Goal: Browse casually

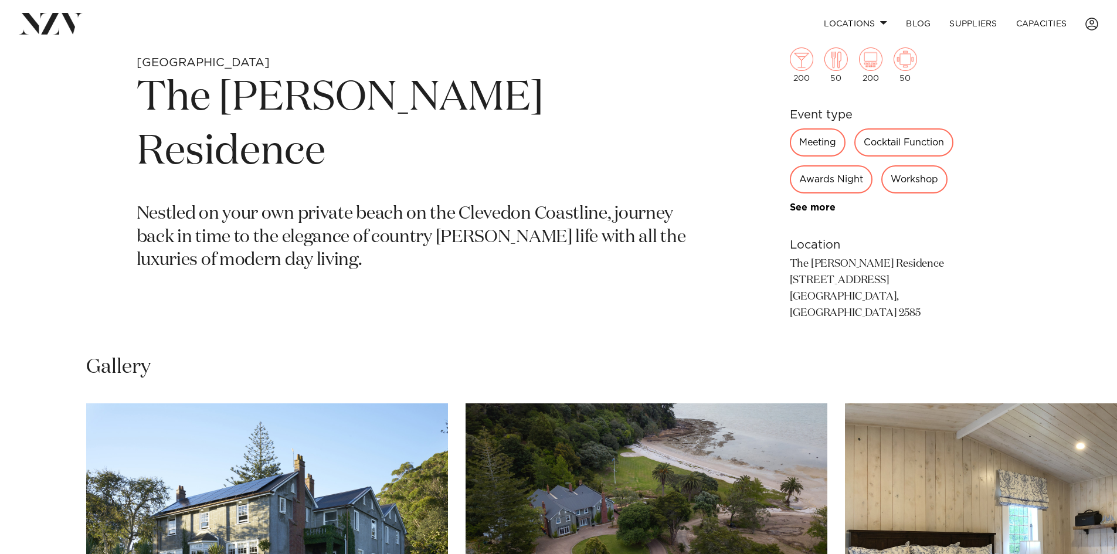
scroll to position [866, 0]
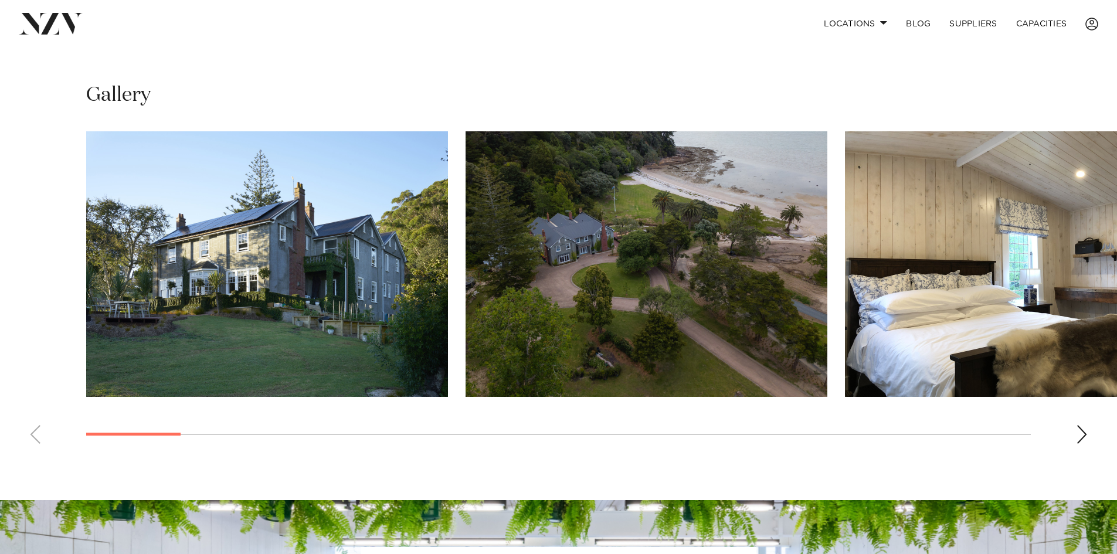
click at [1078, 425] on div "Next slide" at bounding box center [1082, 434] width 12 height 19
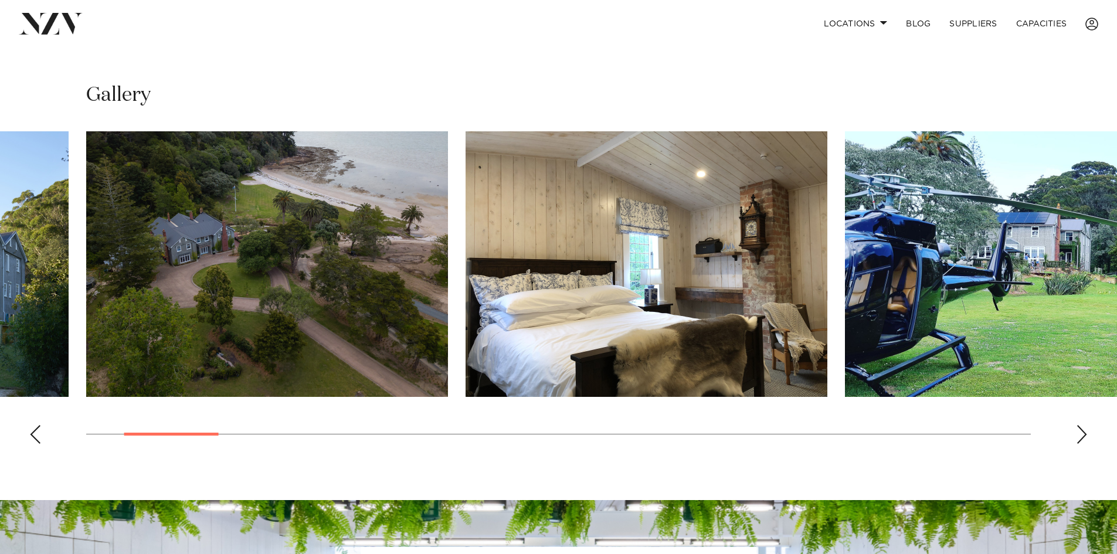
click at [1078, 425] on div "Next slide" at bounding box center [1082, 434] width 12 height 19
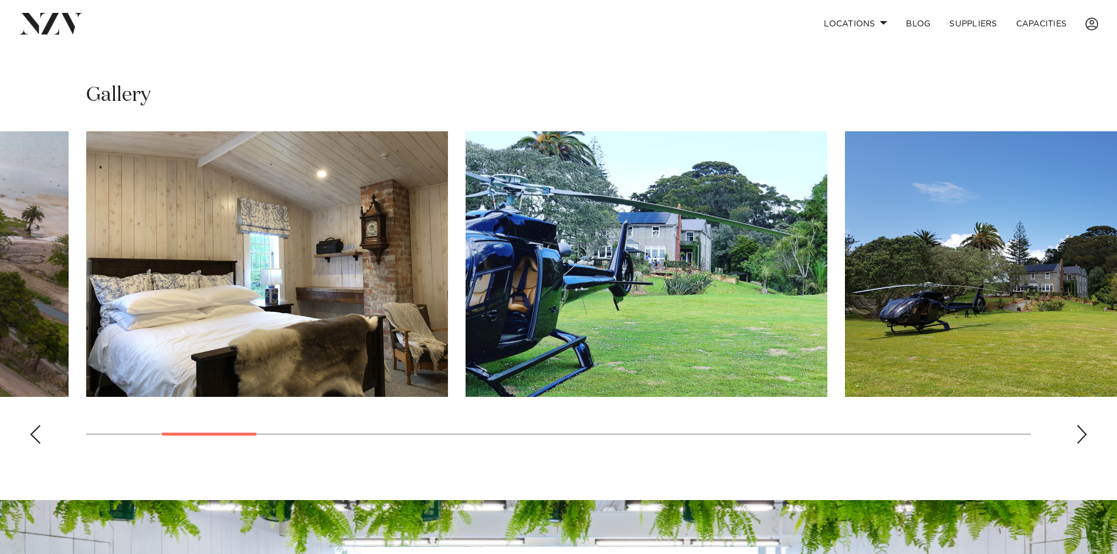
click at [1077, 425] on div "Next slide" at bounding box center [1082, 434] width 12 height 19
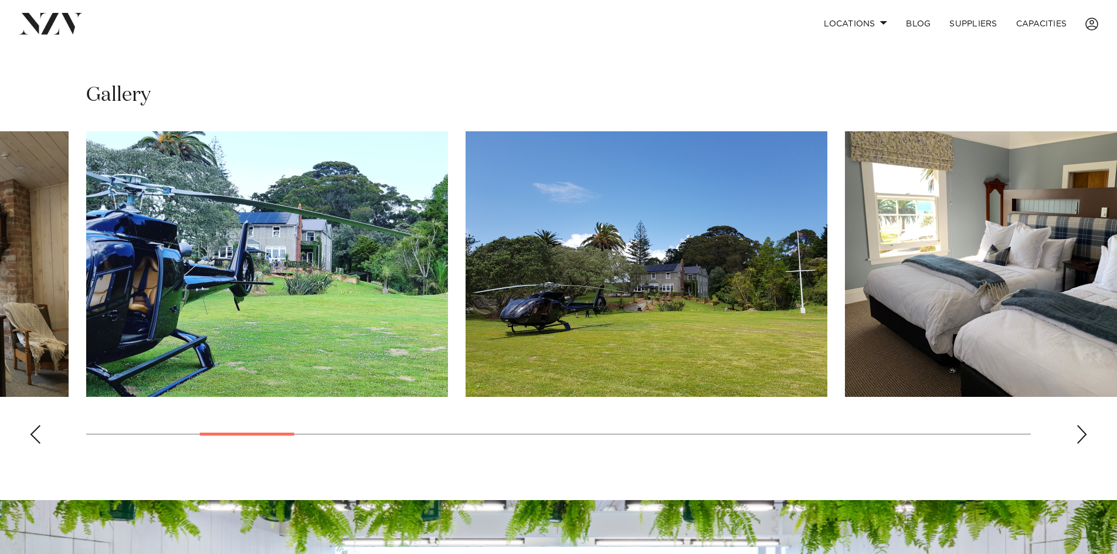
click at [1088, 420] on swiper-container at bounding box center [558, 292] width 1117 height 322
click at [1086, 425] on div "Next slide" at bounding box center [1082, 434] width 12 height 19
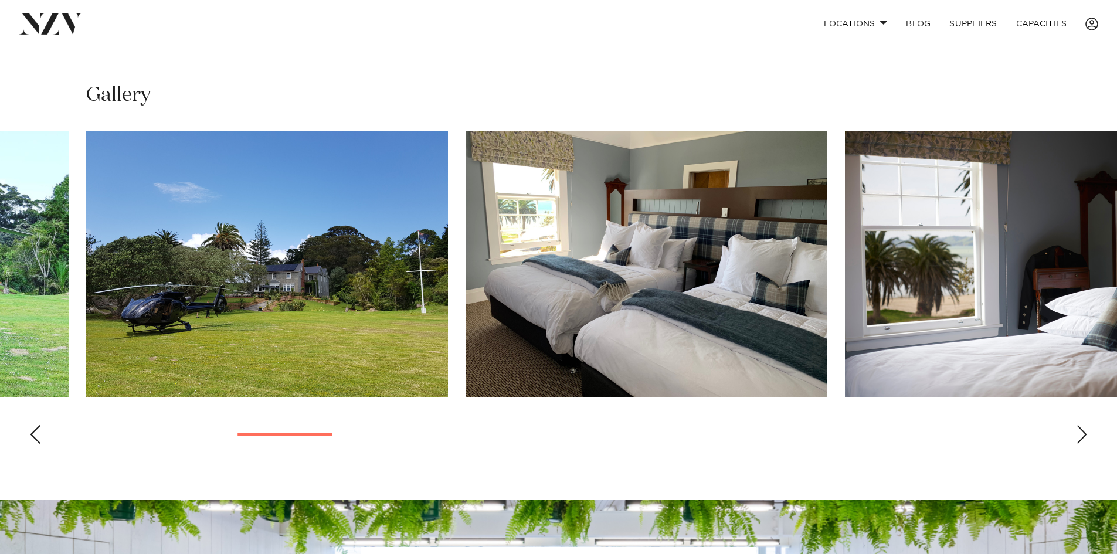
click at [1083, 425] on div "Next slide" at bounding box center [1082, 434] width 12 height 19
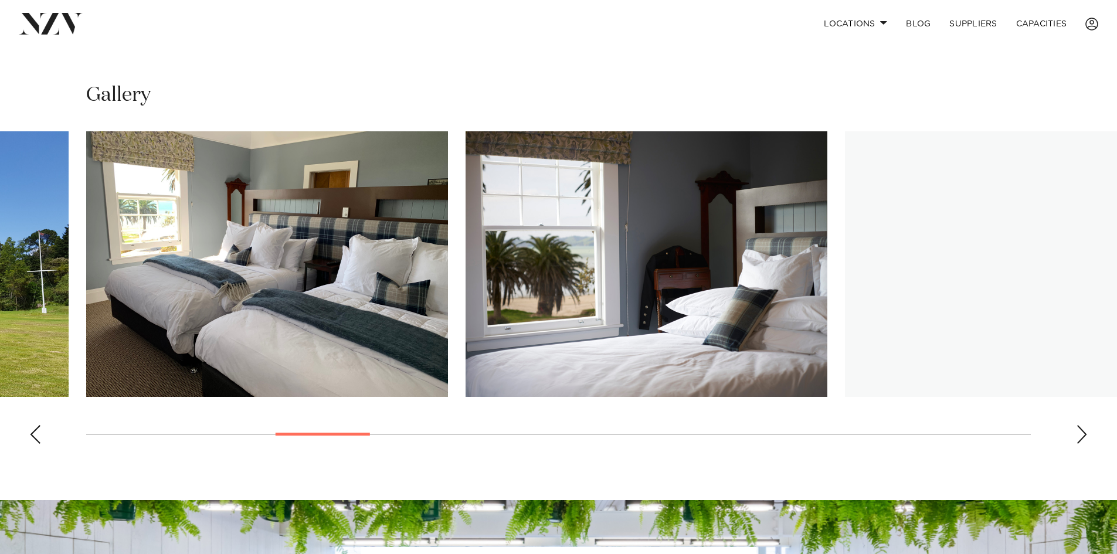
click at [1083, 425] on div "Next slide" at bounding box center [1082, 434] width 12 height 19
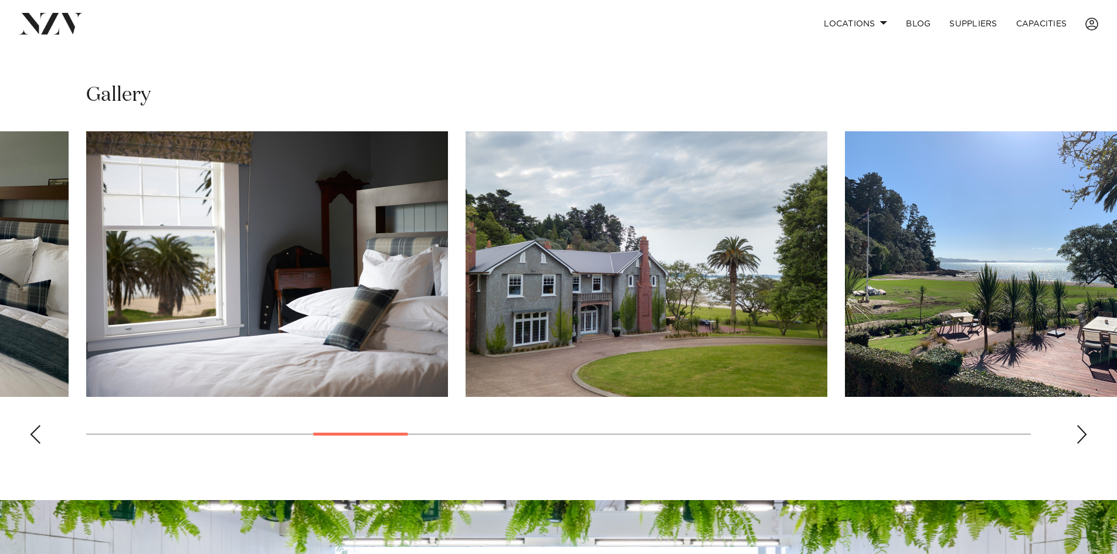
click at [1083, 425] on div "Next slide" at bounding box center [1082, 434] width 12 height 19
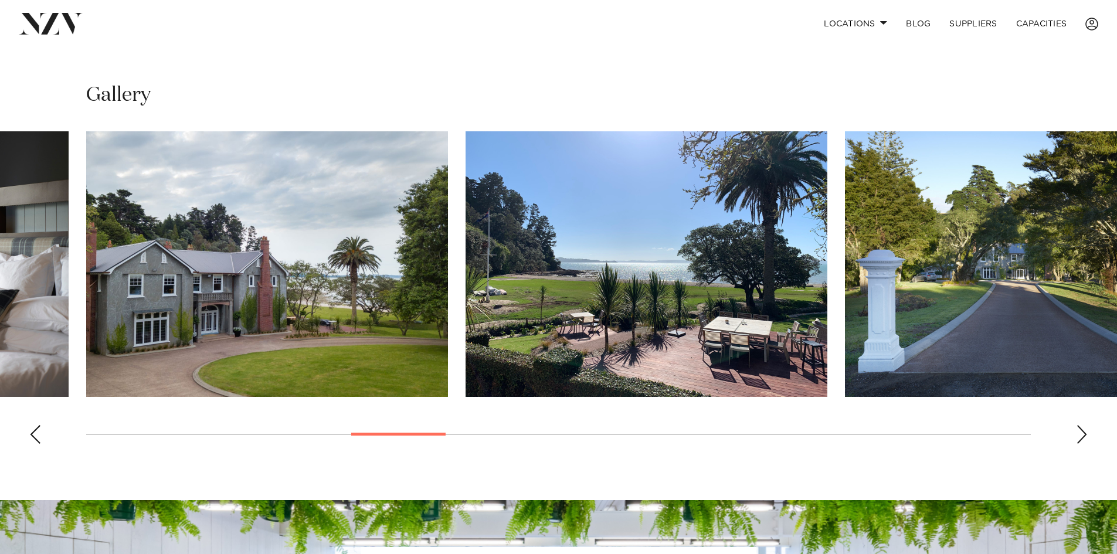
click at [1083, 425] on div "Next slide" at bounding box center [1082, 434] width 12 height 19
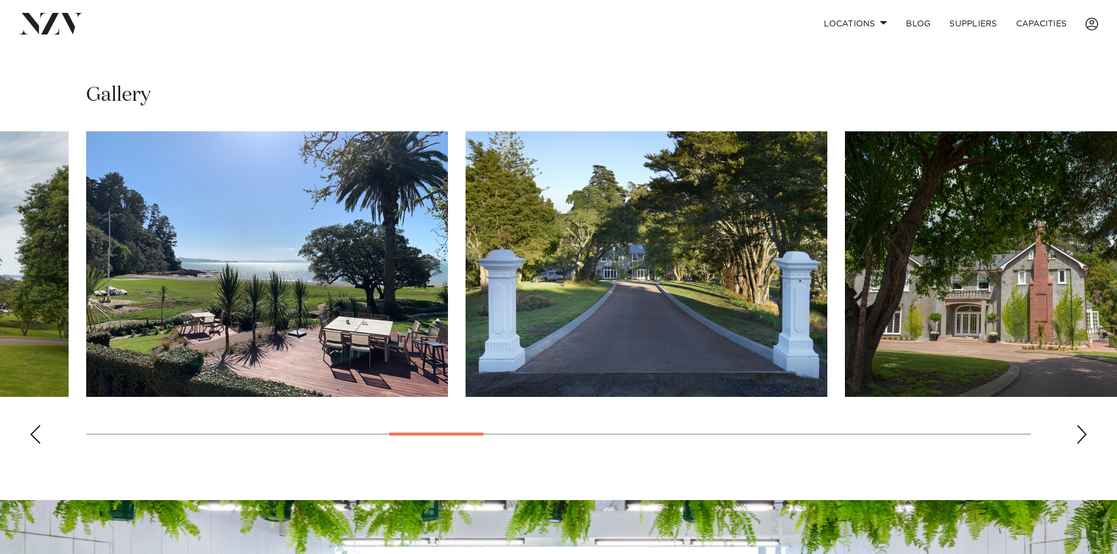
click at [1083, 425] on div "Next slide" at bounding box center [1082, 434] width 12 height 19
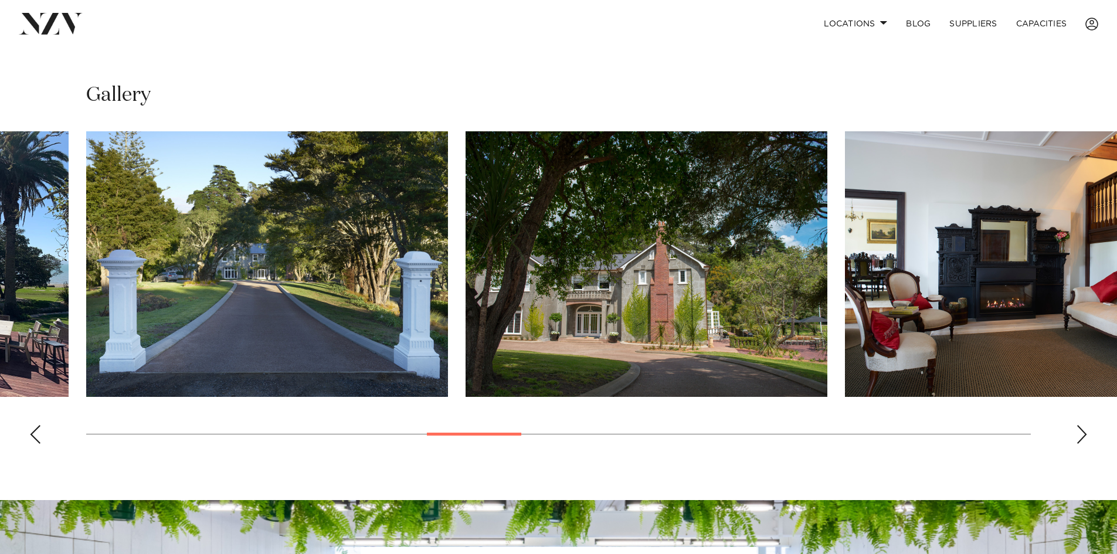
click at [1083, 425] on div "Next slide" at bounding box center [1082, 434] width 12 height 19
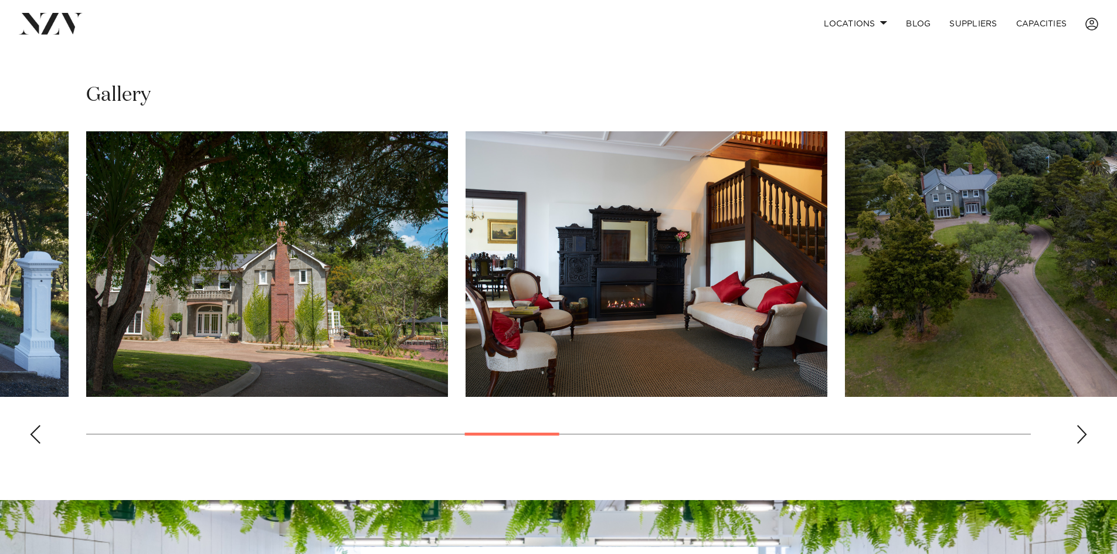
click at [1083, 425] on div "Next slide" at bounding box center [1082, 434] width 12 height 19
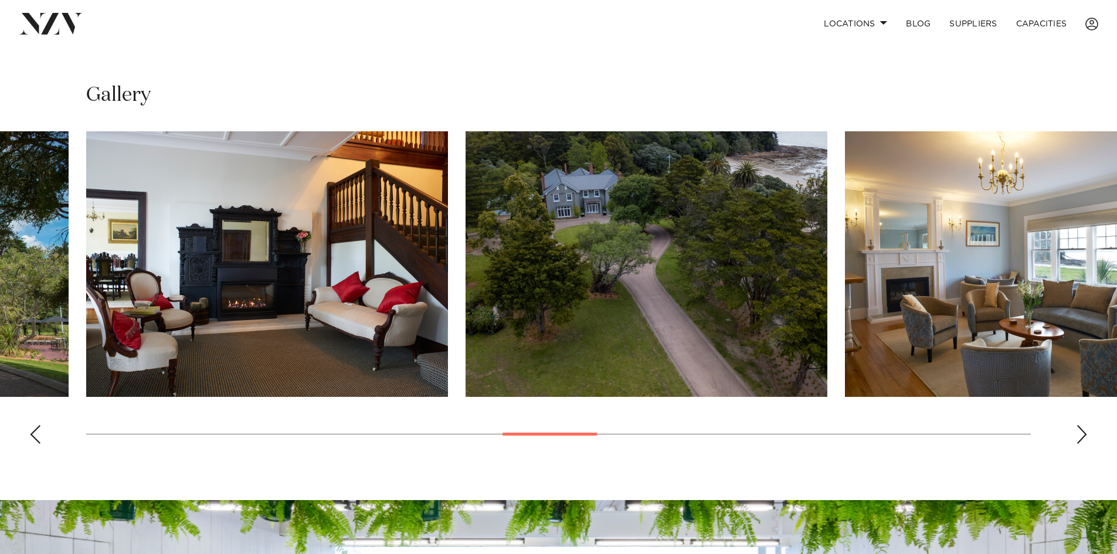
click at [1083, 425] on div "Next slide" at bounding box center [1082, 434] width 12 height 19
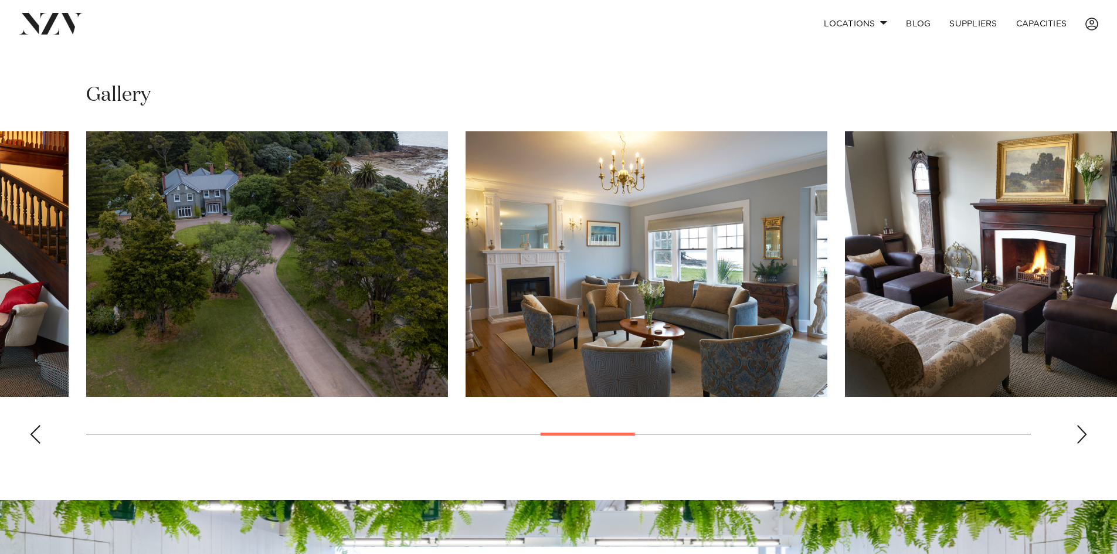
click at [1083, 425] on div "Next slide" at bounding box center [1082, 434] width 12 height 19
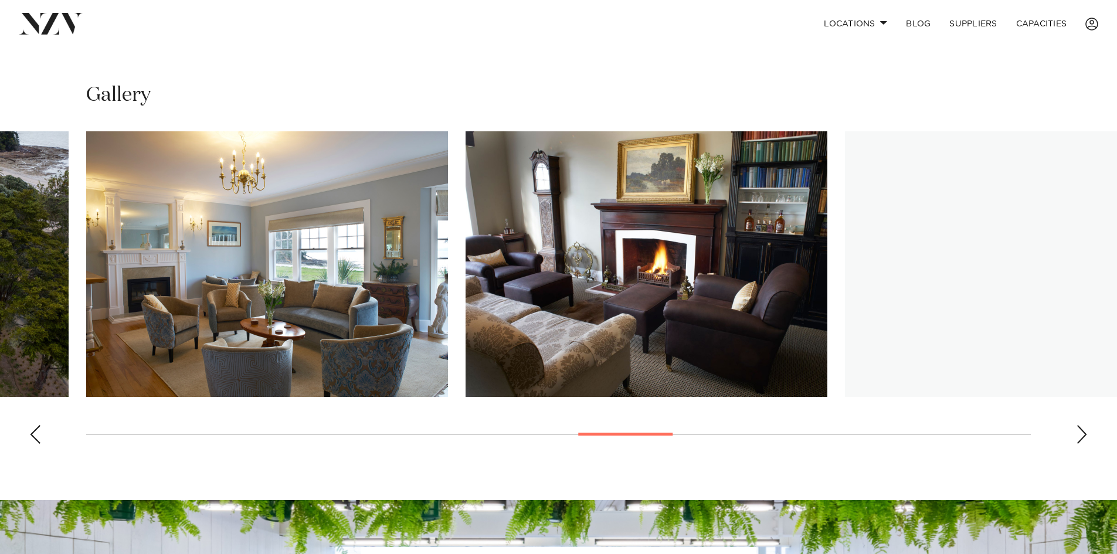
click at [1083, 425] on div "Next slide" at bounding box center [1082, 434] width 12 height 19
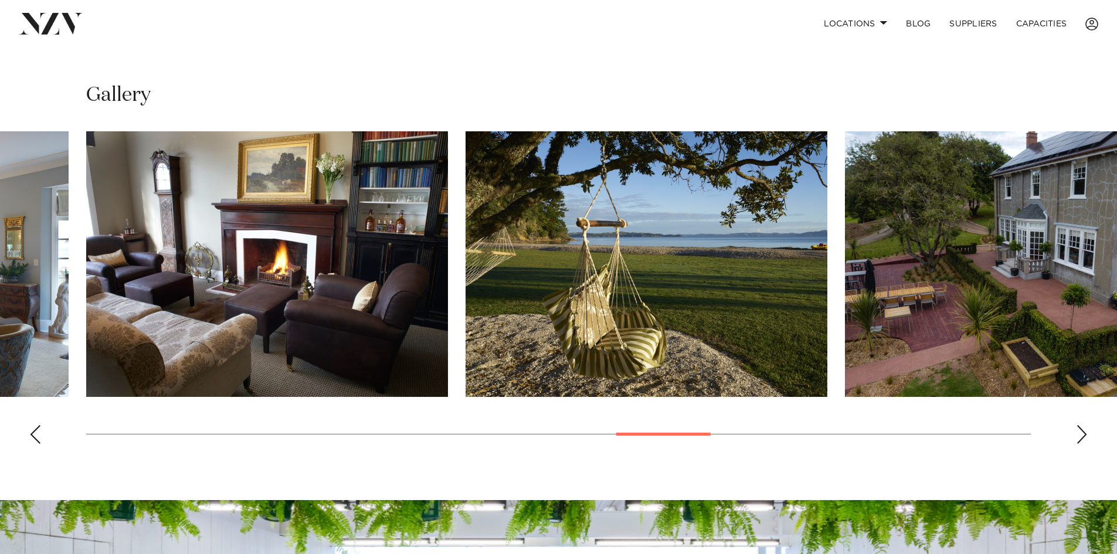
click at [1083, 425] on div "Next slide" at bounding box center [1082, 434] width 12 height 19
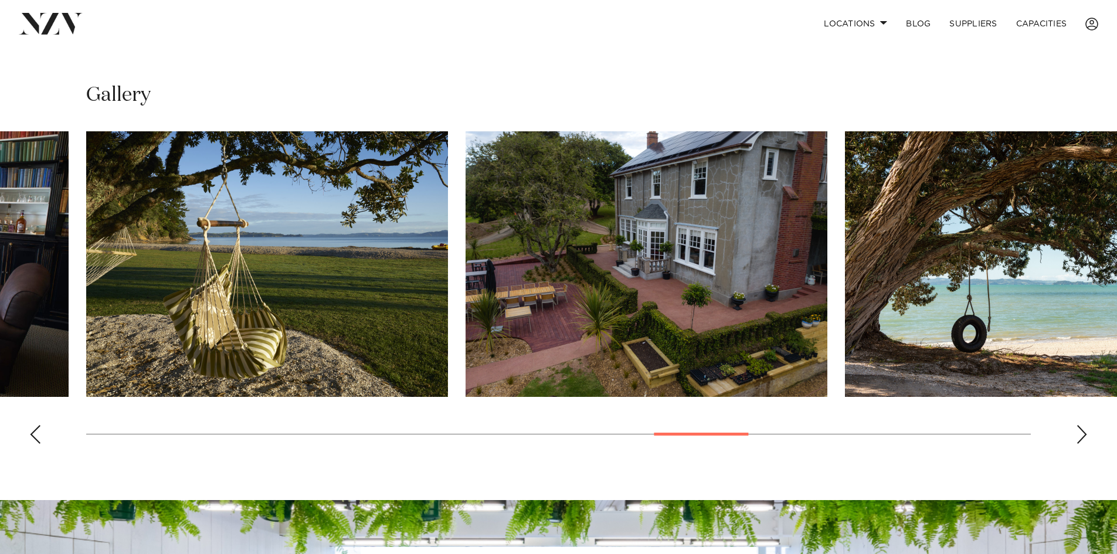
click at [1083, 425] on div "Next slide" at bounding box center [1082, 434] width 12 height 19
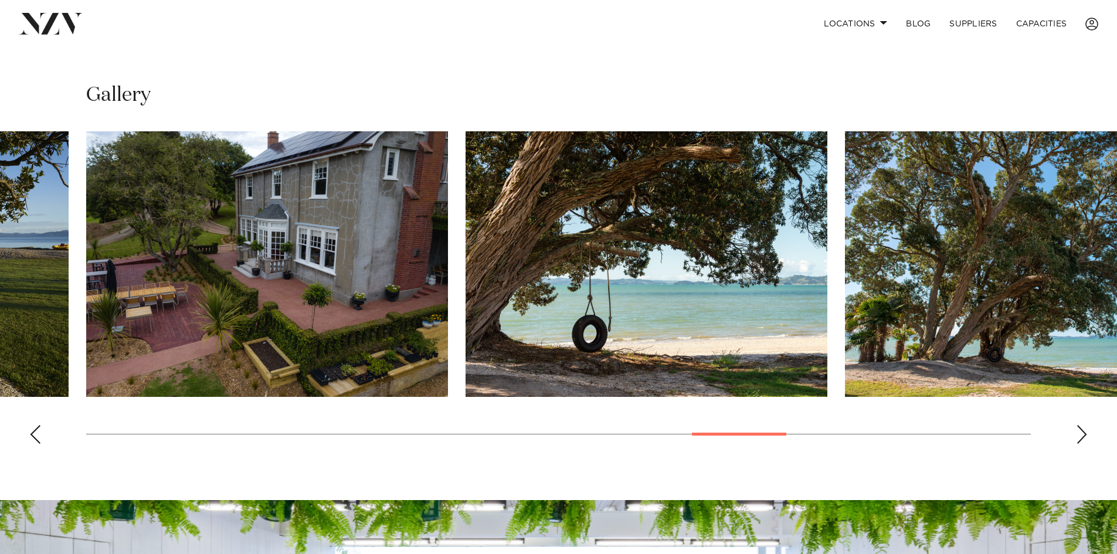
click at [1082, 425] on div "Next slide" at bounding box center [1082, 434] width 12 height 19
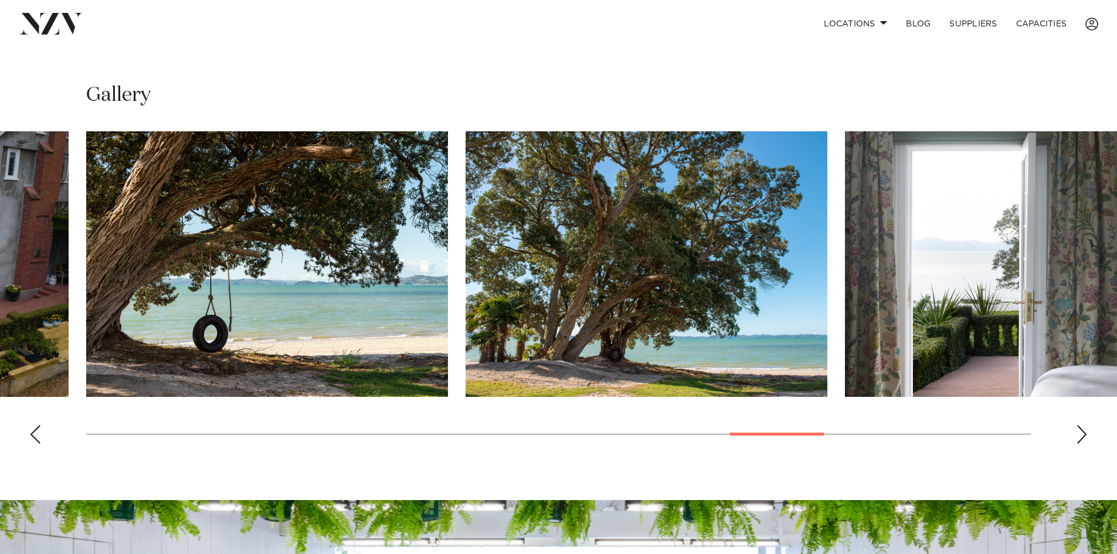
click at [1082, 425] on div "Next slide" at bounding box center [1082, 434] width 12 height 19
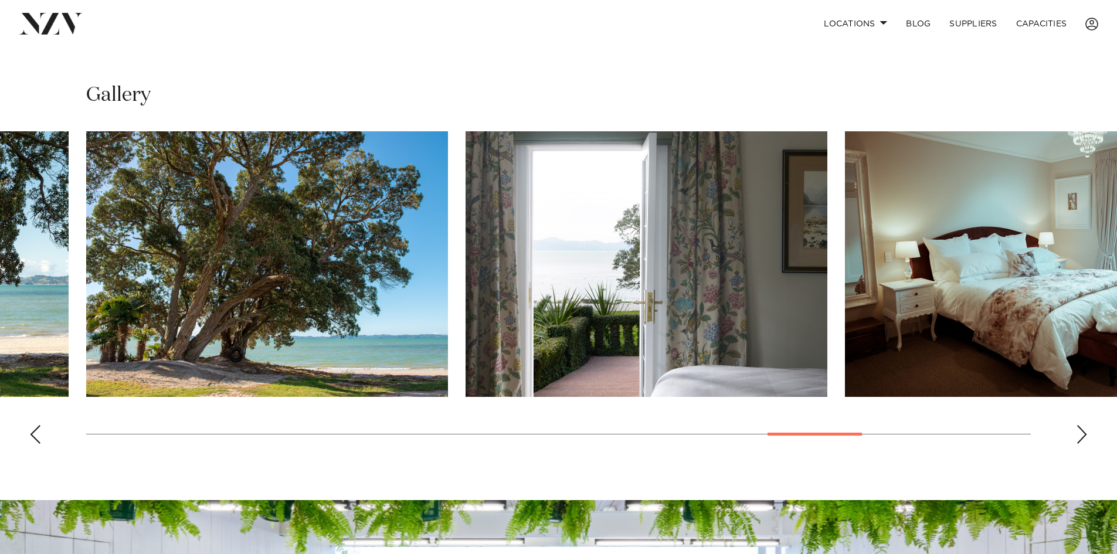
click at [1082, 425] on div "Next slide" at bounding box center [1082, 434] width 12 height 19
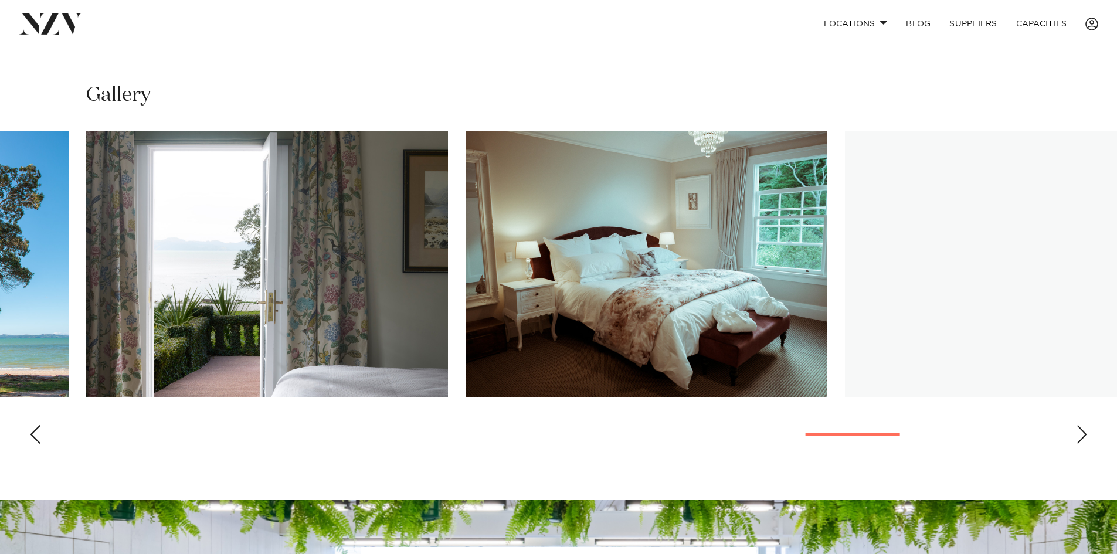
click at [1081, 425] on div "Next slide" at bounding box center [1082, 434] width 12 height 19
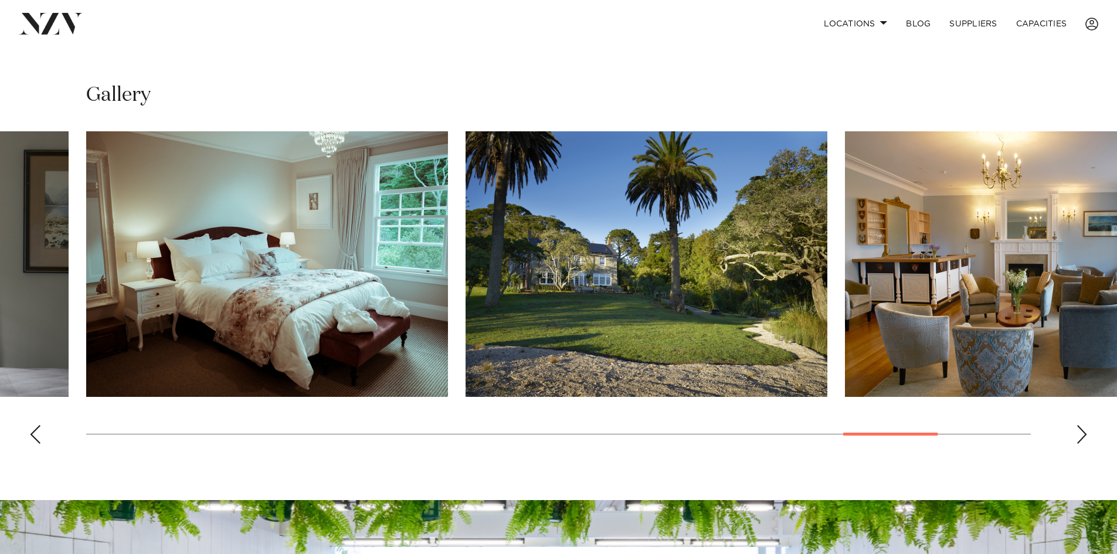
click at [1081, 425] on div "Next slide" at bounding box center [1082, 434] width 12 height 19
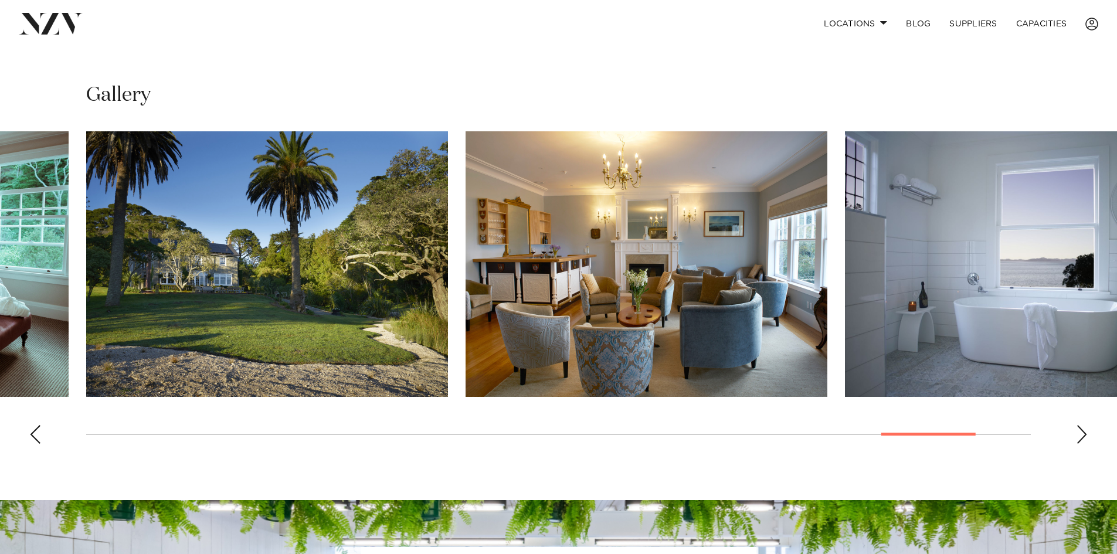
click at [1081, 425] on div "Next slide" at bounding box center [1082, 434] width 12 height 19
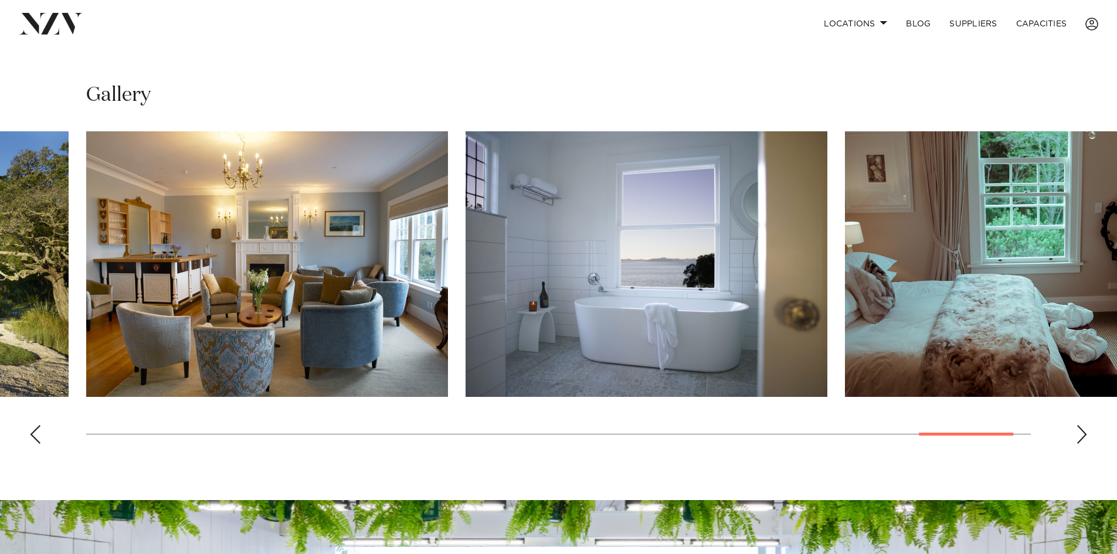
click at [1081, 425] on div "Next slide" at bounding box center [1082, 434] width 12 height 19
